Goal: Information Seeking & Learning: Learn about a topic

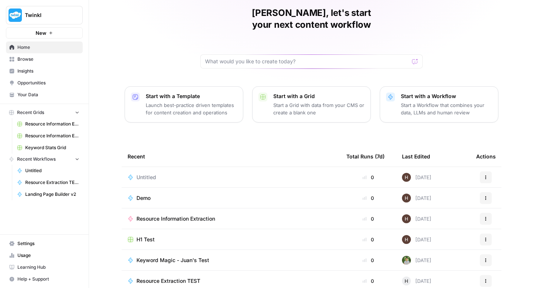
scroll to position [53, 0]
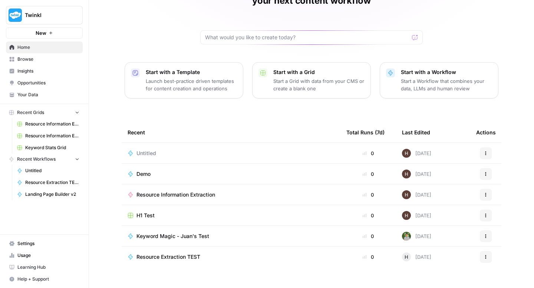
click at [29, 59] on span "Browse" at bounding box center [48, 59] width 62 height 7
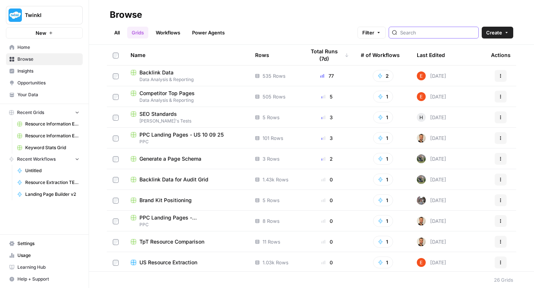
click at [436, 33] on input "search" at bounding box center [437, 32] width 75 height 7
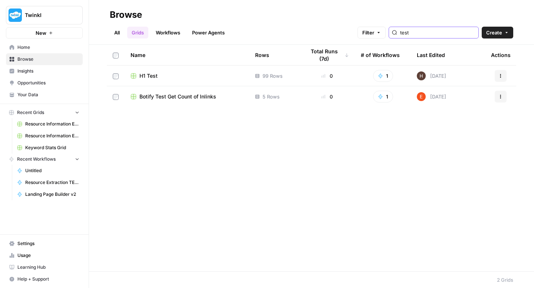
type input "test"
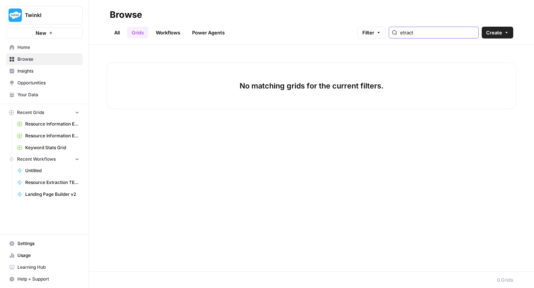
type input "etract"
click at [165, 40] on header "Browse All Grids Workflows Power Agents Filter etract Create" at bounding box center [311, 22] width 445 height 45
click at [167, 33] on link "Workflows" at bounding box center [167, 33] width 33 height 12
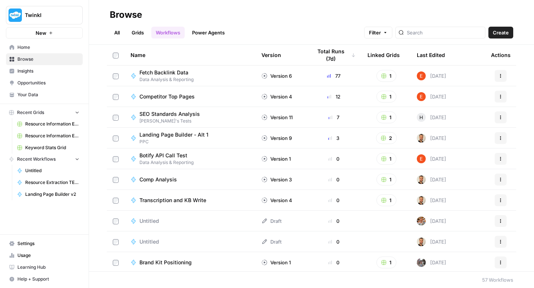
click at [439, 37] on div at bounding box center [440, 33] width 90 height 12
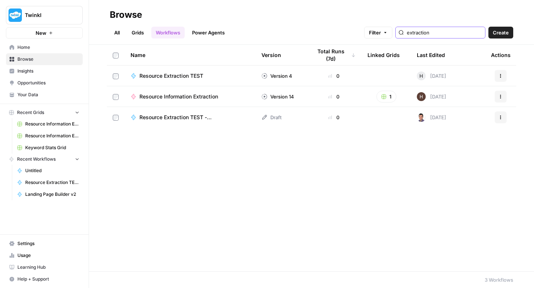
type input "extraction"
click at [183, 69] on td "Resource Extraction TEST" at bounding box center [190, 76] width 131 height 20
click at [171, 76] on span "Resource Extraction TEST" at bounding box center [171, 75] width 64 height 7
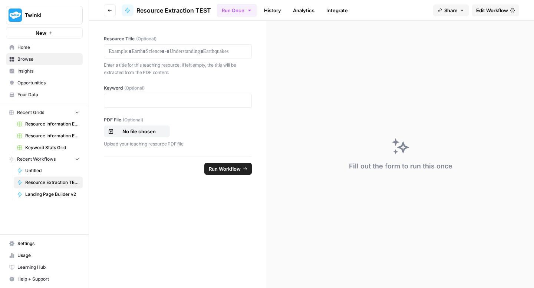
click at [488, 7] on span "Edit Workflow" at bounding box center [492, 10] width 32 height 7
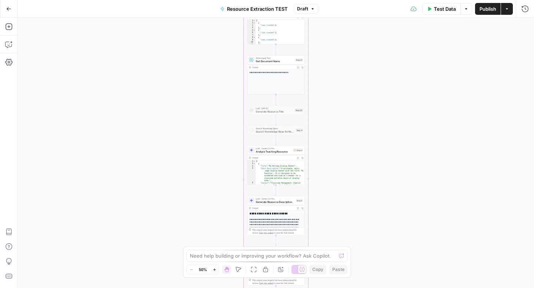
click at [215, 271] on icon "button" at bounding box center [214, 270] width 4 height 4
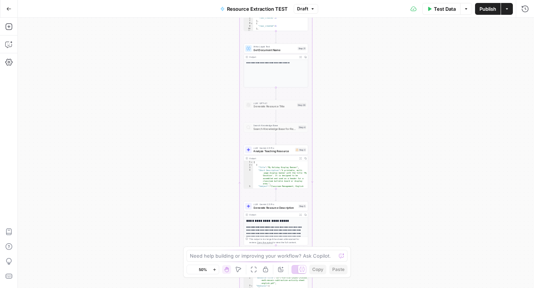
click at [215, 271] on icon "button" at bounding box center [214, 270] width 4 height 4
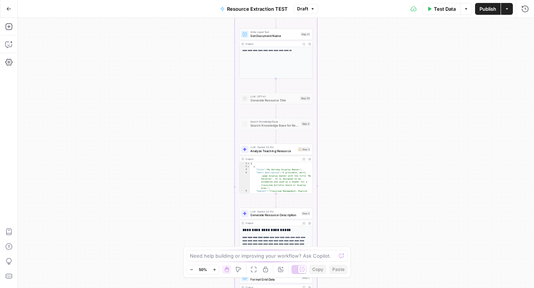
click at [215, 271] on icon "button" at bounding box center [214, 270] width 4 height 4
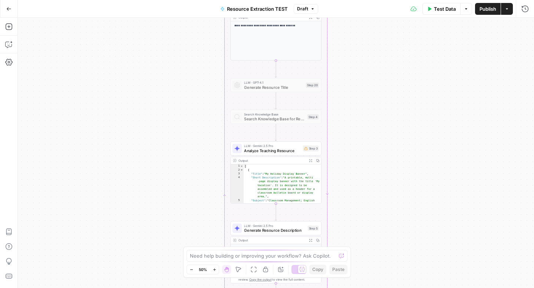
click at [215, 271] on icon "button" at bounding box center [214, 270] width 4 height 4
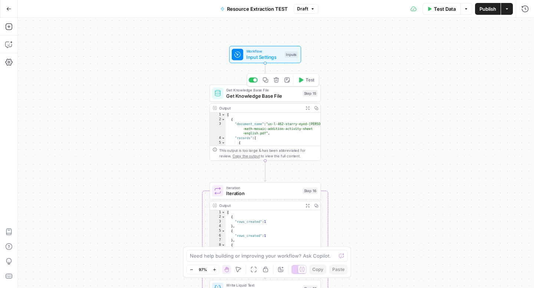
click at [269, 96] on span "Get Knowledge Base File" at bounding box center [262, 95] width 73 height 7
type input "US Resources Test"
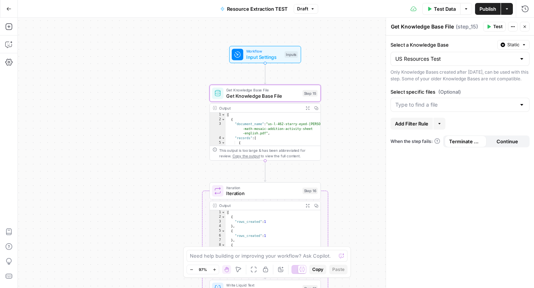
click at [10, 11] on icon "button" at bounding box center [8, 8] width 5 height 5
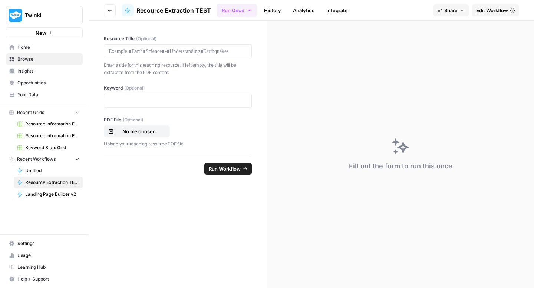
click at [492, 9] on span "Edit Workflow" at bounding box center [492, 10] width 32 height 7
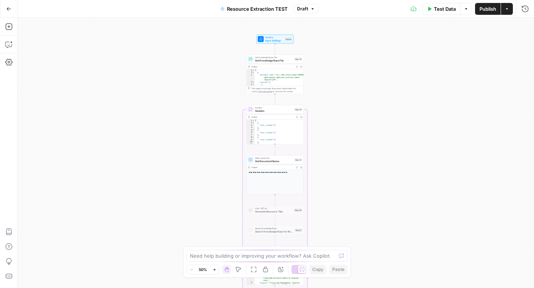
click at [215, 267] on button "Zoom In" at bounding box center [214, 269] width 9 height 9
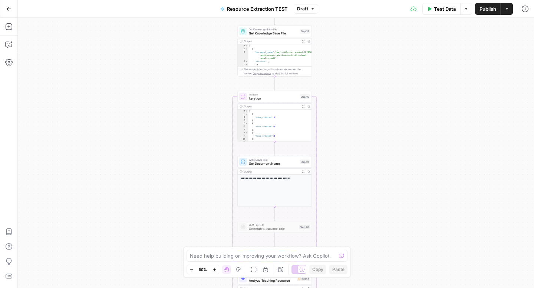
click at [215, 267] on button "Zoom In" at bounding box center [214, 269] width 9 height 9
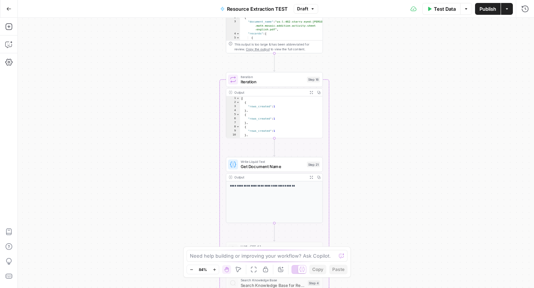
click at [215, 267] on button "Zoom In" at bounding box center [214, 269] width 9 height 9
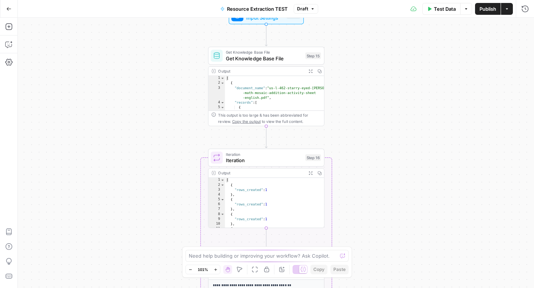
type textarea "**********"
click at [292, 91] on div "[ { "document_name" : "us-l-462-starry-eyed-[PERSON_NAME] -math-mosaic-addition…" at bounding box center [274, 196] width 99 height 240
click at [257, 72] on div "Output" at bounding box center [261, 71] width 86 height 6
click at [258, 90] on div "[ { "document_name" : "us-l-462-starry-eyed-[PERSON_NAME] -math-mosaic-addition…" at bounding box center [274, 196] width 99 height 240
click at [310, 71] on icon "button" at bounding box center [310, 71] width 4 height 4
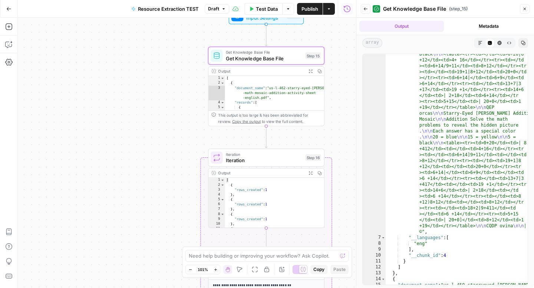
scroll to position [2, 0]
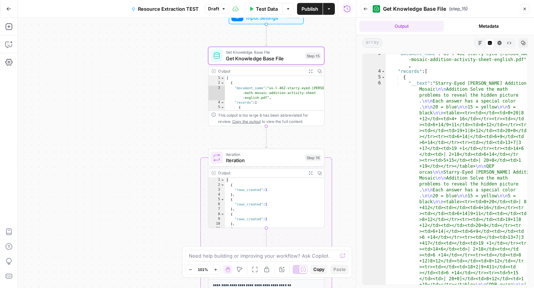
click at [365, 10] on icon "button" at bounding box center [366, 8] width 4 height 3
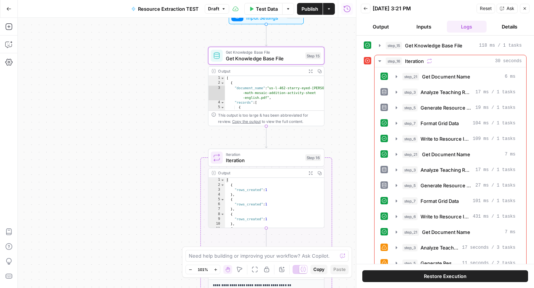
click at [365, 11] on button "Back" at bounding box center [366, 9] width 10 height 10
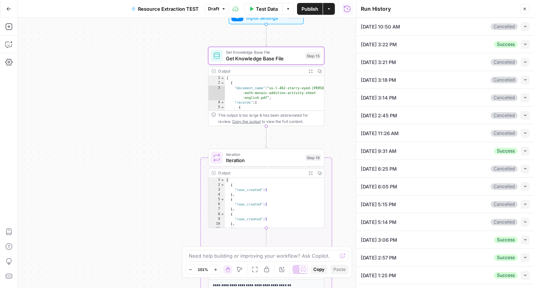
click at [9, 10] on icon "button" at bounding box center [8, 8] width 5 height 5
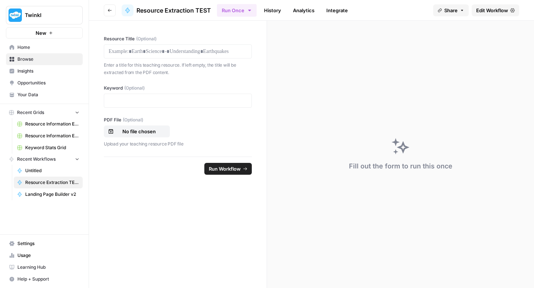
click at [23, 61] on span "Browse" at bounding box center [48, 59] width 62 height 7
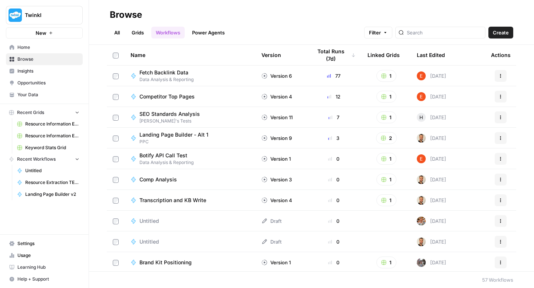
click at [30, 98] on link "Your Data" at bounding box center [44, 95] width 77 height 12
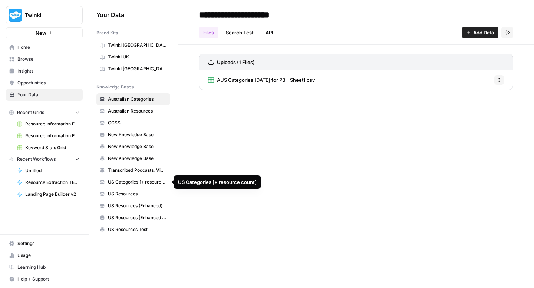
click at [122, 192] on span "US Resources" at bounding box center [137, 194] width 59 height 7
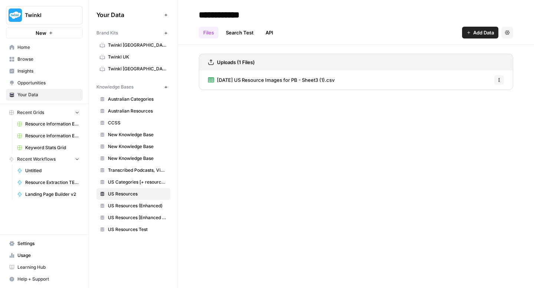
click at [122, 204] on span "US Resources (Enhanced)" at bounding box center [137, 206] width 59 height 7
click at [125, 216] on span "US Resources [Enhanced + Review Count]" at bounding box center [137, 218] width 59 height 7
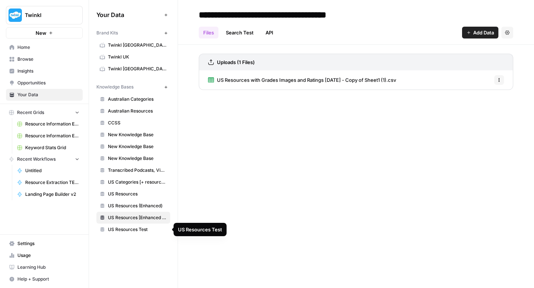
click at [122, 229] on span "US Resources Test" at bounding box center [137, 230] width 59 height 7
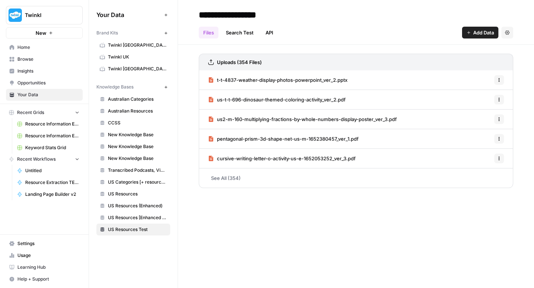
click at [500, 80] on icon "button" at bounding box center [499, 80] width 4 height 4
click at [420, 43] on header "**********" at bounding box center [356, 22] width 356 height 45
click at [319, 78] on span "t-t-4837-weather-display-photos-powerpoint_ver_2.pptx" at bounding box center [282, 79] width 130 height 7
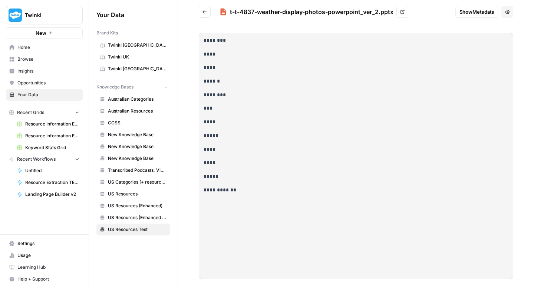
click at [203, 13] on icon "Go back" at bounding box center [204, 11] width 5 height 5
